Goal: Task Accomplishment & Management: Complete application form

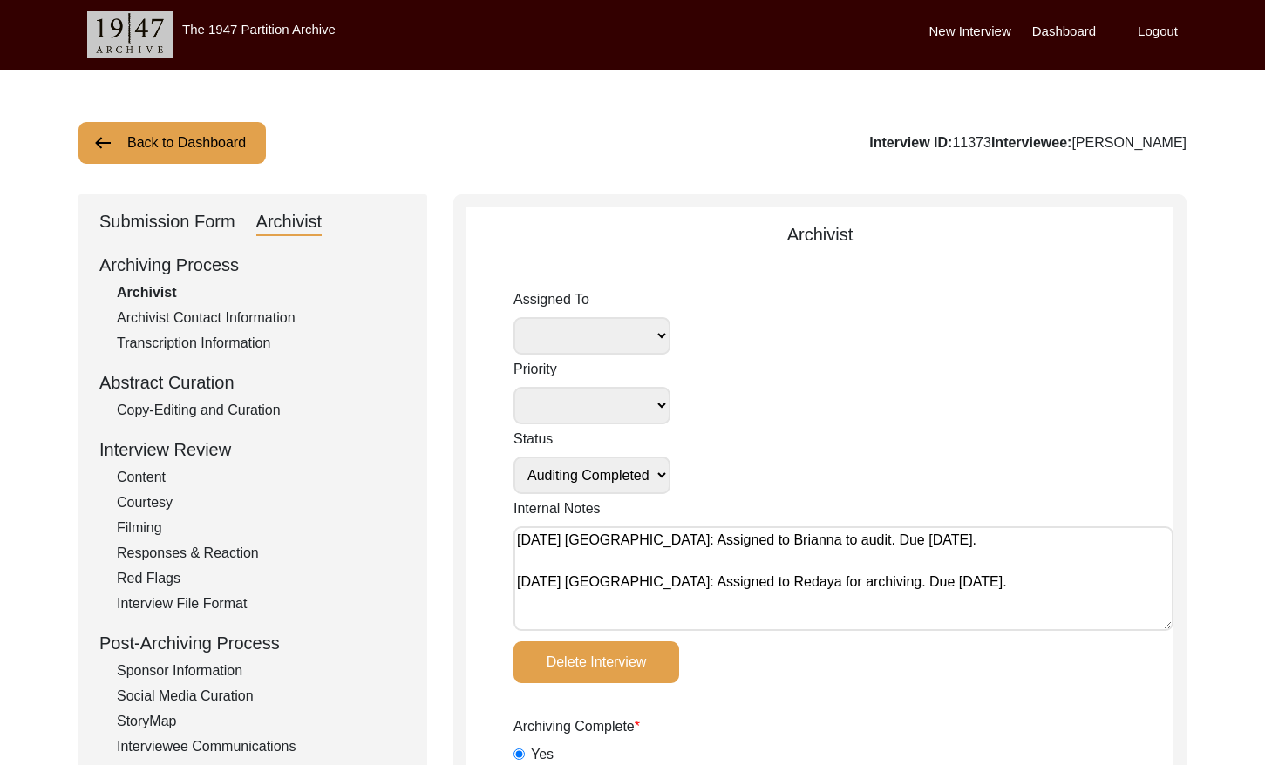
select select "Auditing Completed"
click at [142, 150] on button "Back to Dashboard" at bounding box center [171, 143] width 187 height 42
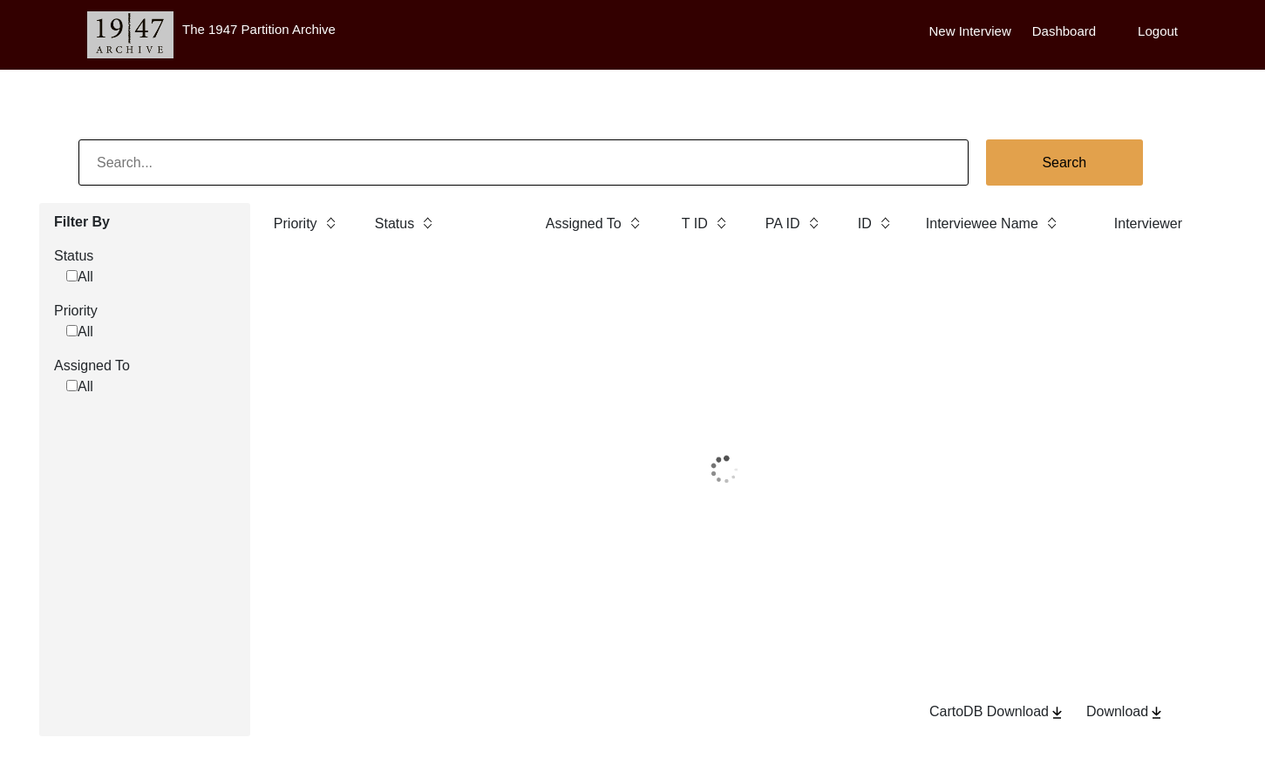
click at [242, 155] on input at bounding box center [523, 162] width 890 height 46
click at [243, 155] on input at bounding box center [523, 162] width 890 height 46
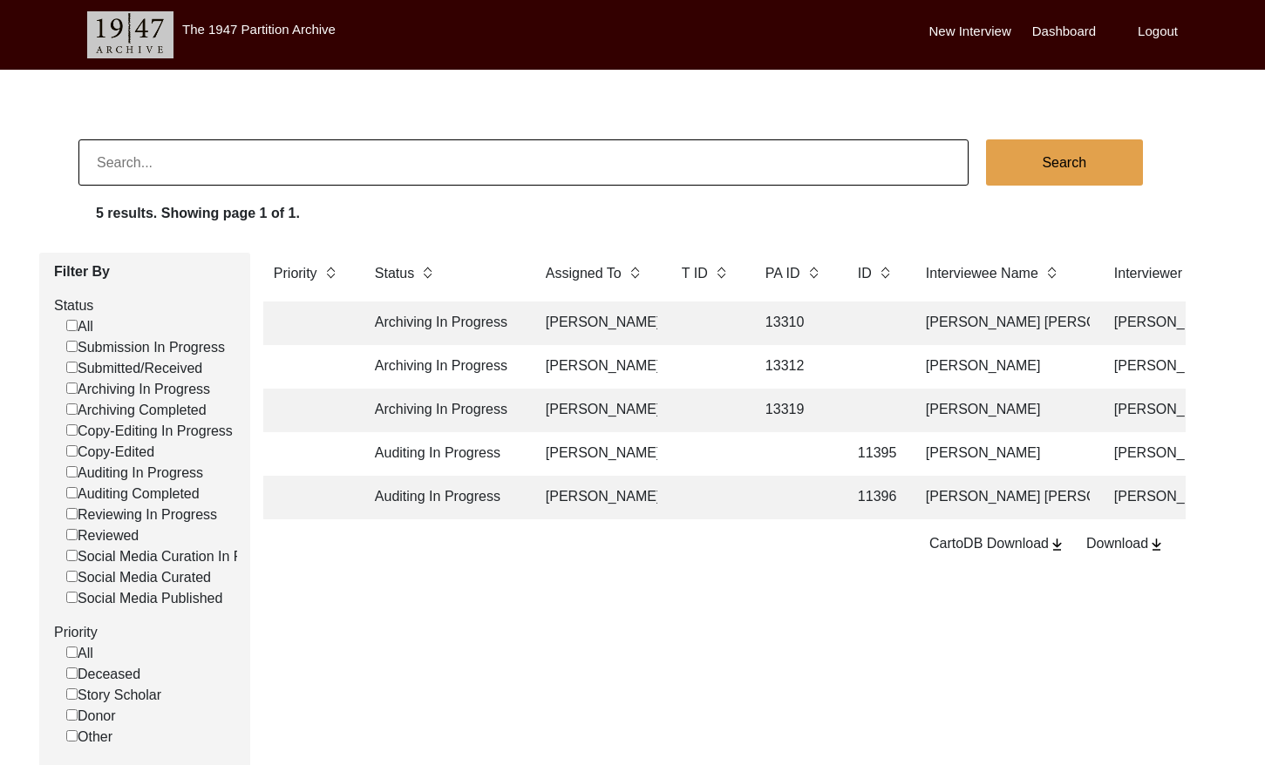
paste input "2251"
type input "2251"
checkbox input "false"
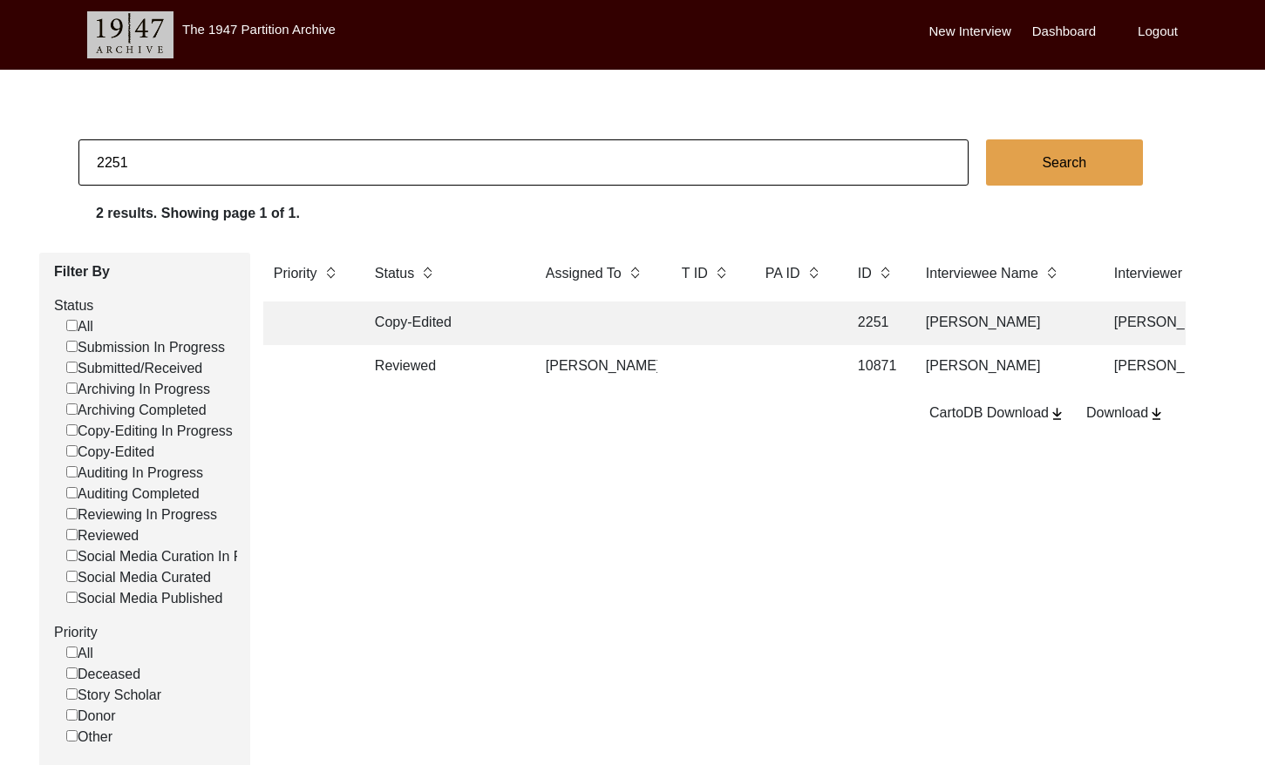
click at [805, 308] on td at bounding box center [794, 324] width 78 height 44
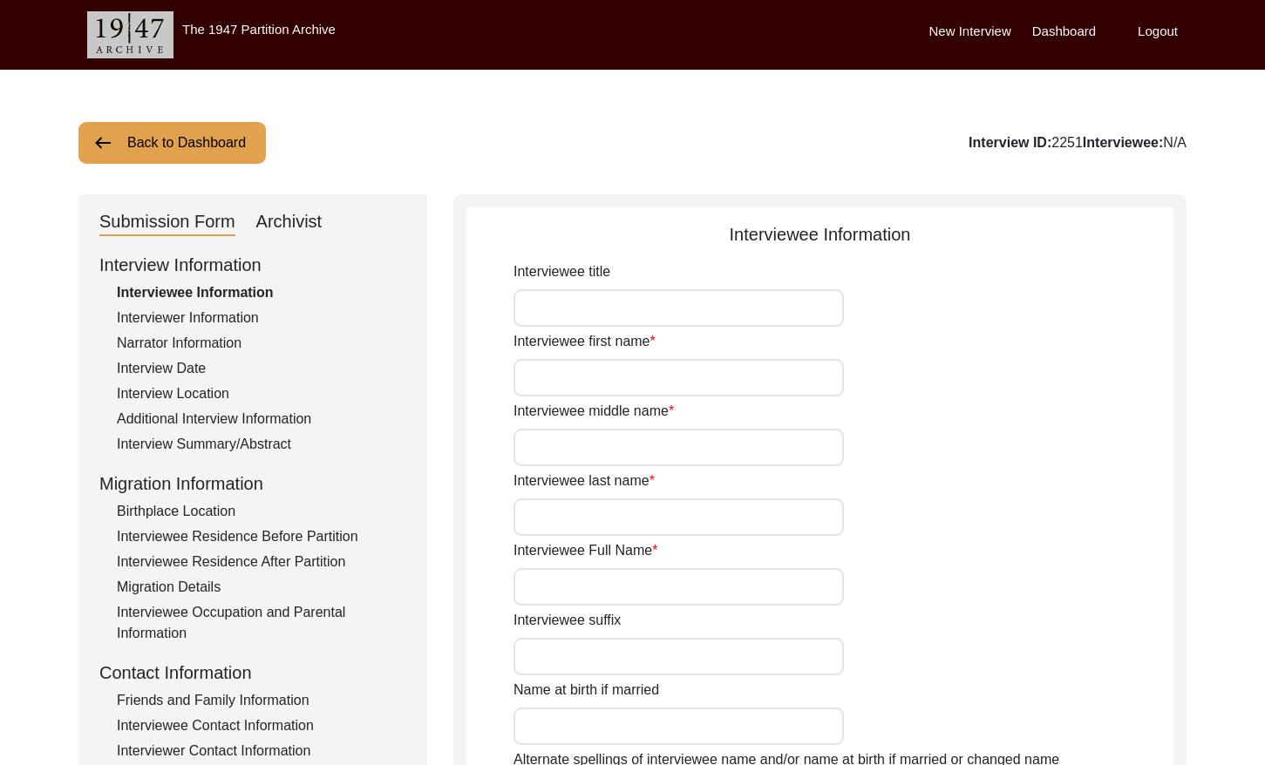
type input "[PERSON_NAME]"
type input "[DATE]"
type input "[DEMOGRAPHIC_DATA]"
drag, startPoint x: 309, startPoint y: 221, endPoint x: 535, endPoint y: 215, distance: 226.7
click at [309, 221] on div "Archivist" at bounding box center [289, 222] width 66 height 28
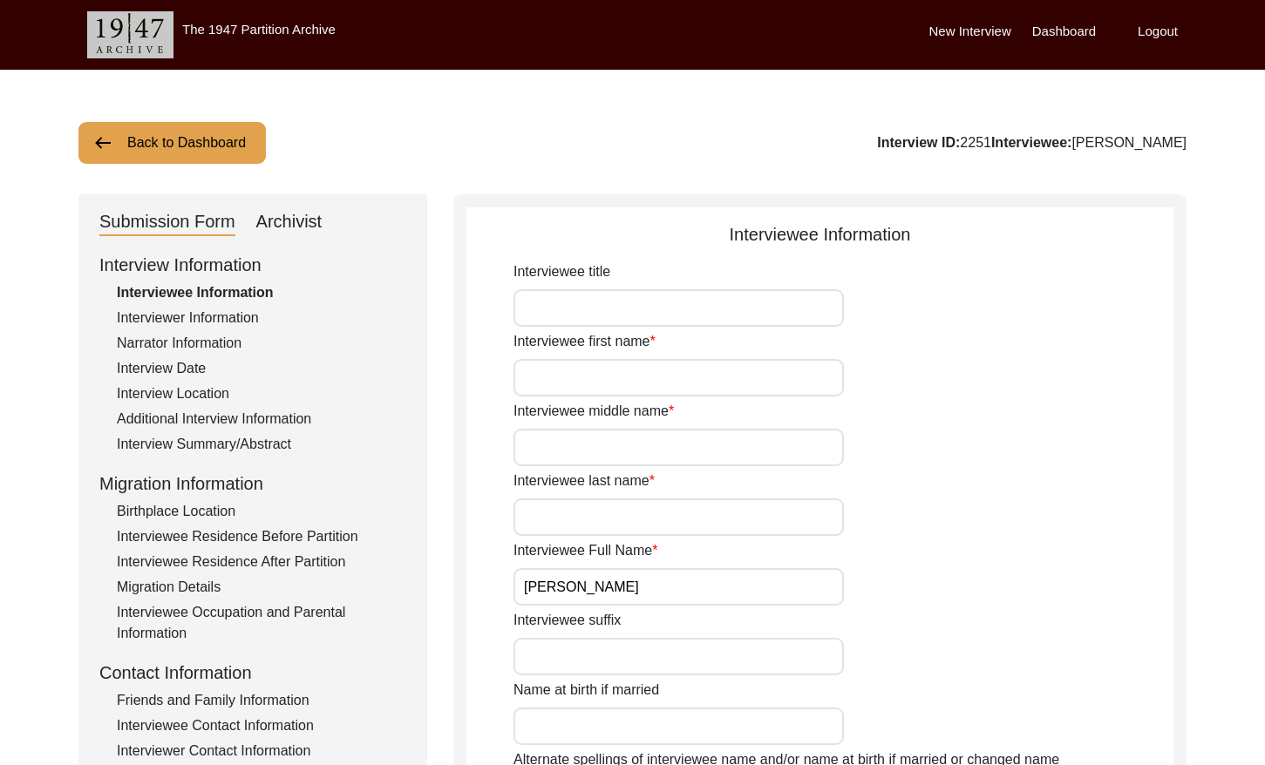
select select "Copy-Edited"
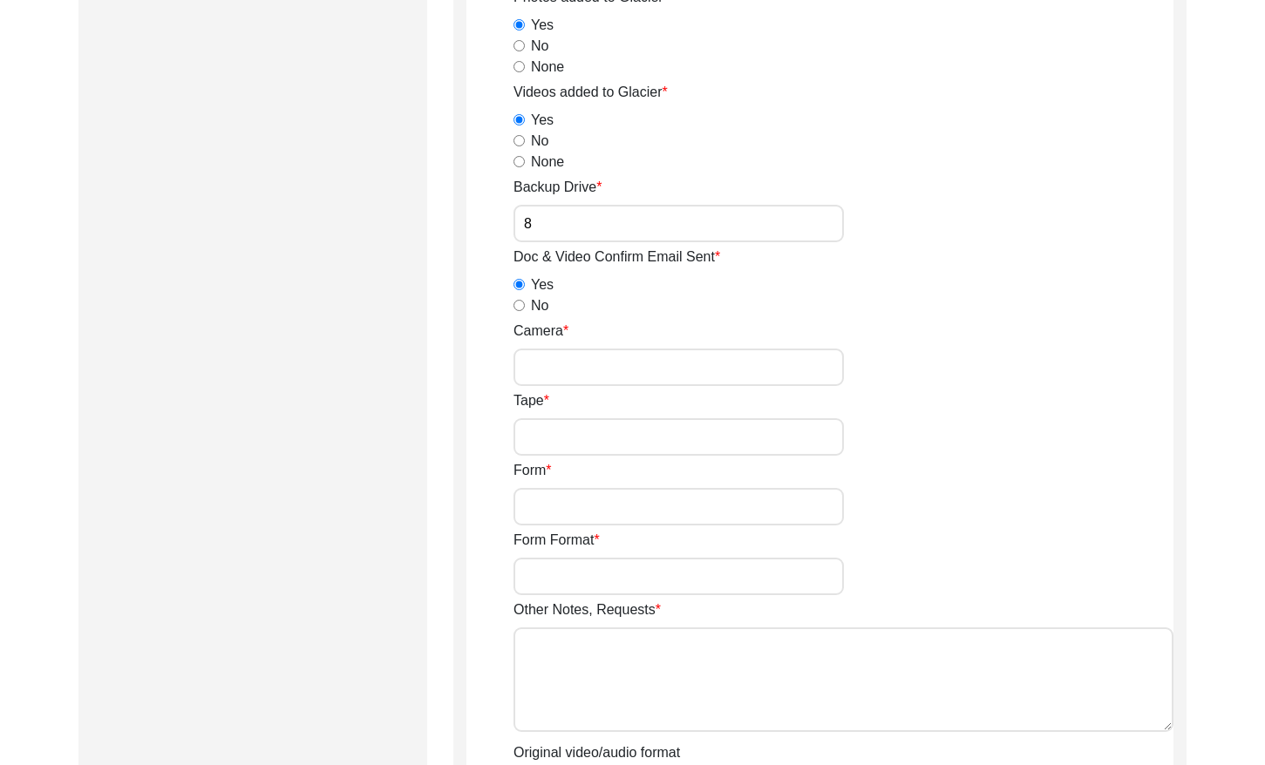
scroll to position [2451, 0]
